Goal: Find specific page/section: Find specific page/section

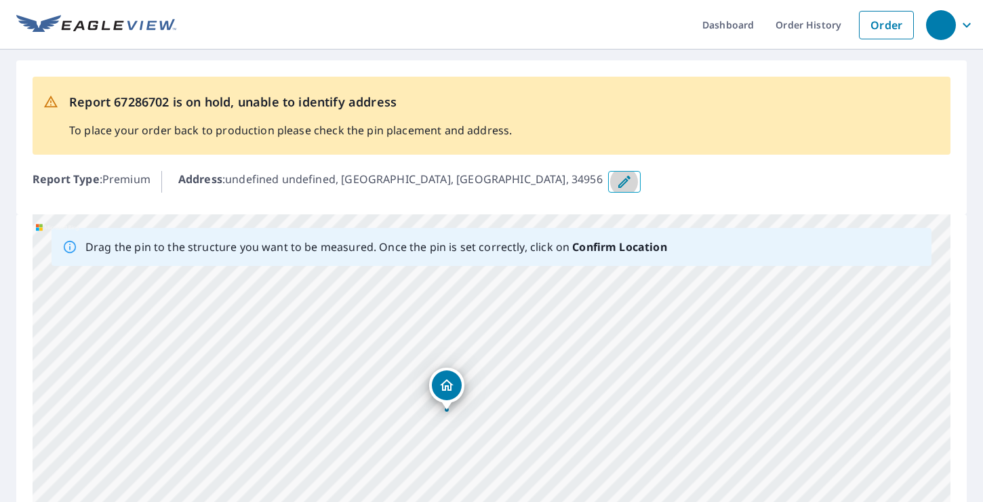
click at [616, 176] on icon "button" at bounding box center [624, 182] width 16 height 16
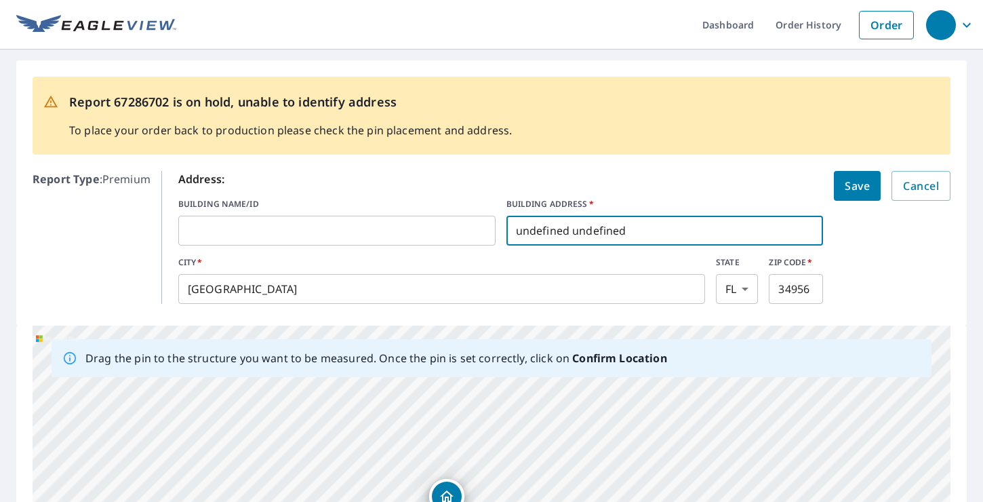
drag, startPoint x: 650, startPoint y: 232, endPoint x: 477, endPoint y: 218, distance: 172.8
click at [477, 218] on div "BUILDING NAME/ID ​ BUILDING ADDRESS   * undefined undefined ​" at bounding box center [501, 221] width 646 height 47
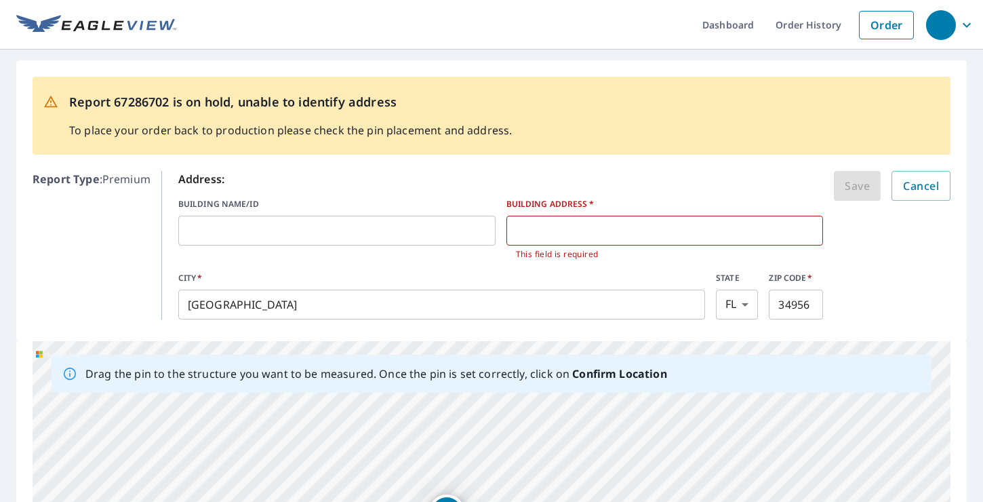
click at [890, 252] on form "Address: BUILDING NAME/ID ​ BUILDING ADDRESS   * ​ This field is required CITY …" at bounding box center [564, 245] width 772 height 149
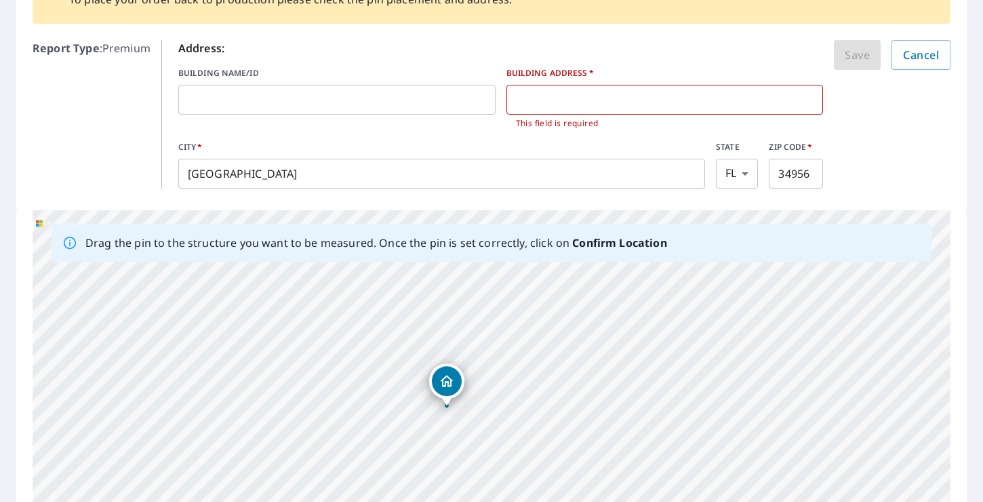
scroll to position [130, 0]
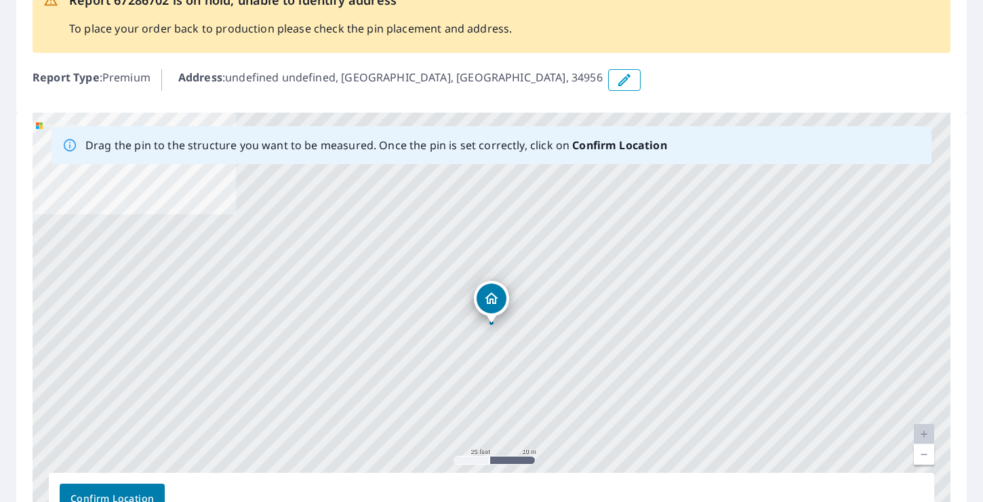
scroll to position [119, 0]
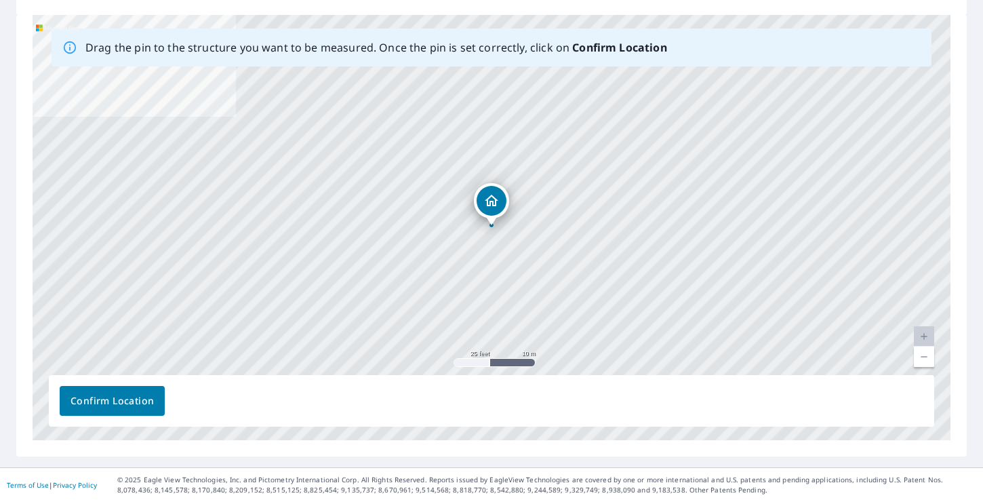
scroll to position [199, 0]
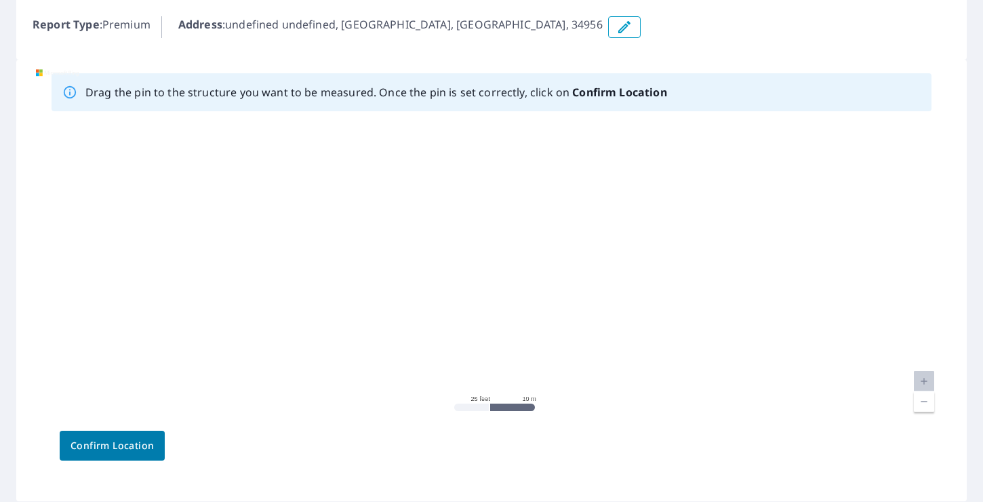
scroll to position [170, 0]
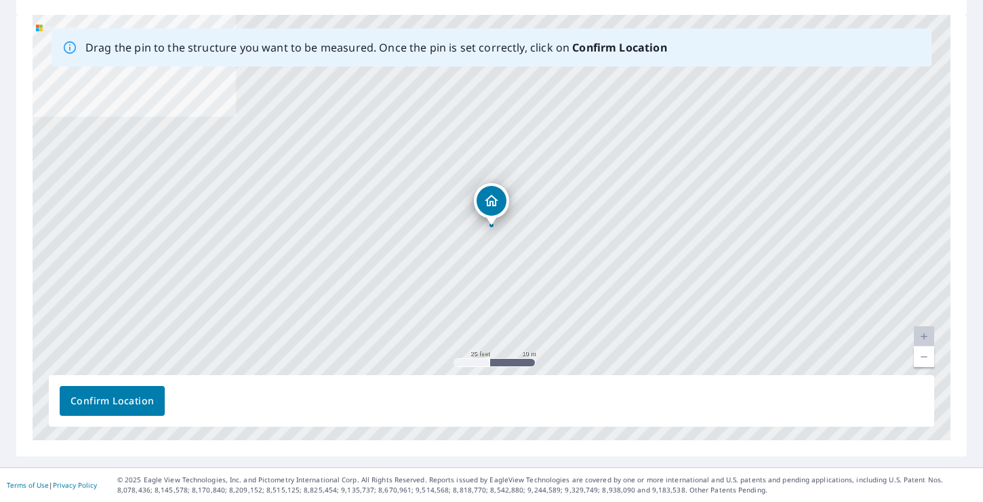
scroll to position [199, 0]
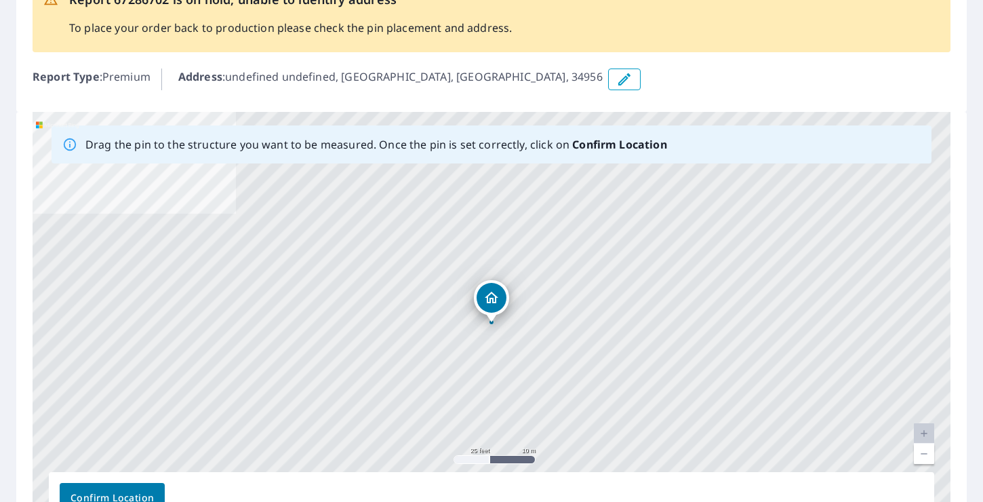
scroll to position [107, 0]
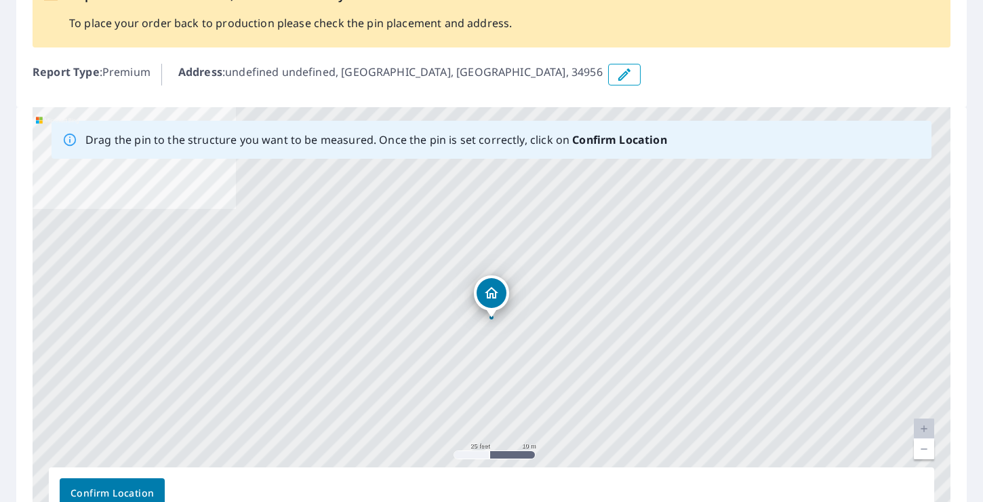
click at [39, 120] on div "undefined undefined Indiantown, FL 34956" at bounding box center [492, 319] width 918 height 425
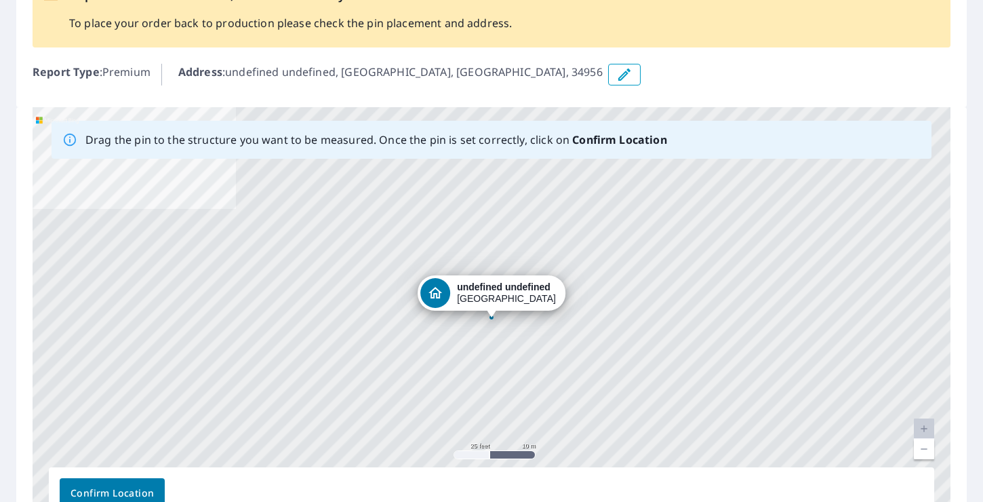
click at [39, 120] on div "undefined undefined Indiantown, FL 34956" at bounding box center [492, 319] width 918 height 425
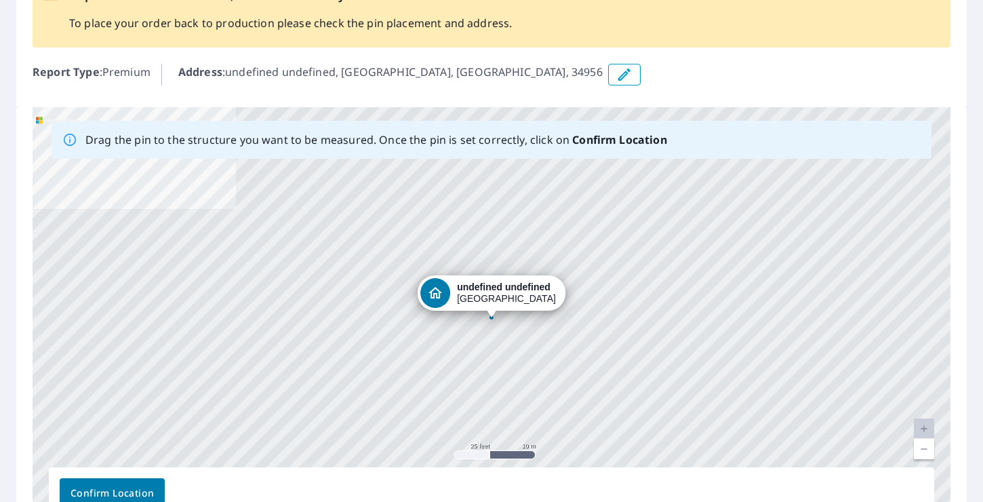
click at [39, 120] on div "undefined undefined Indiantown, FL 34956" at bounding box center [492, 319] width 918 height 425
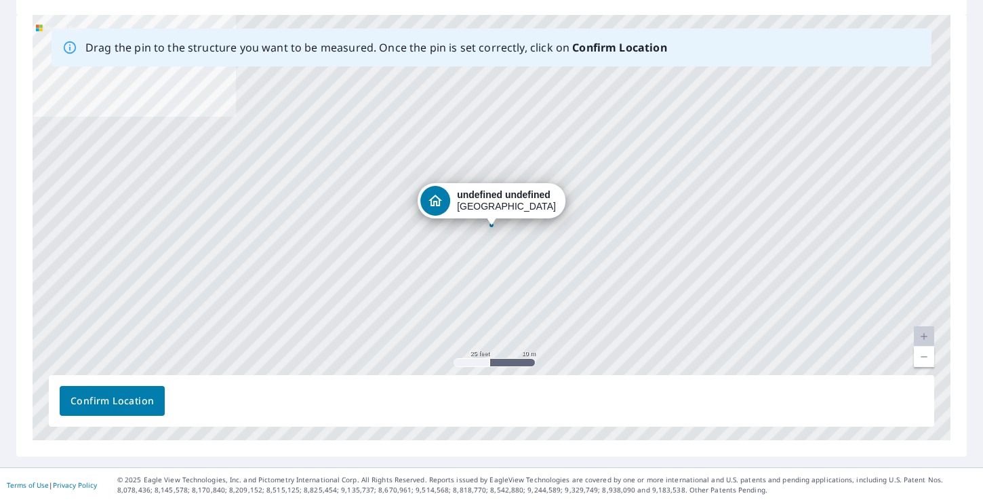
scroll to position [199, 0]
